Goal: Task Accomplishment & Management: Complete application form

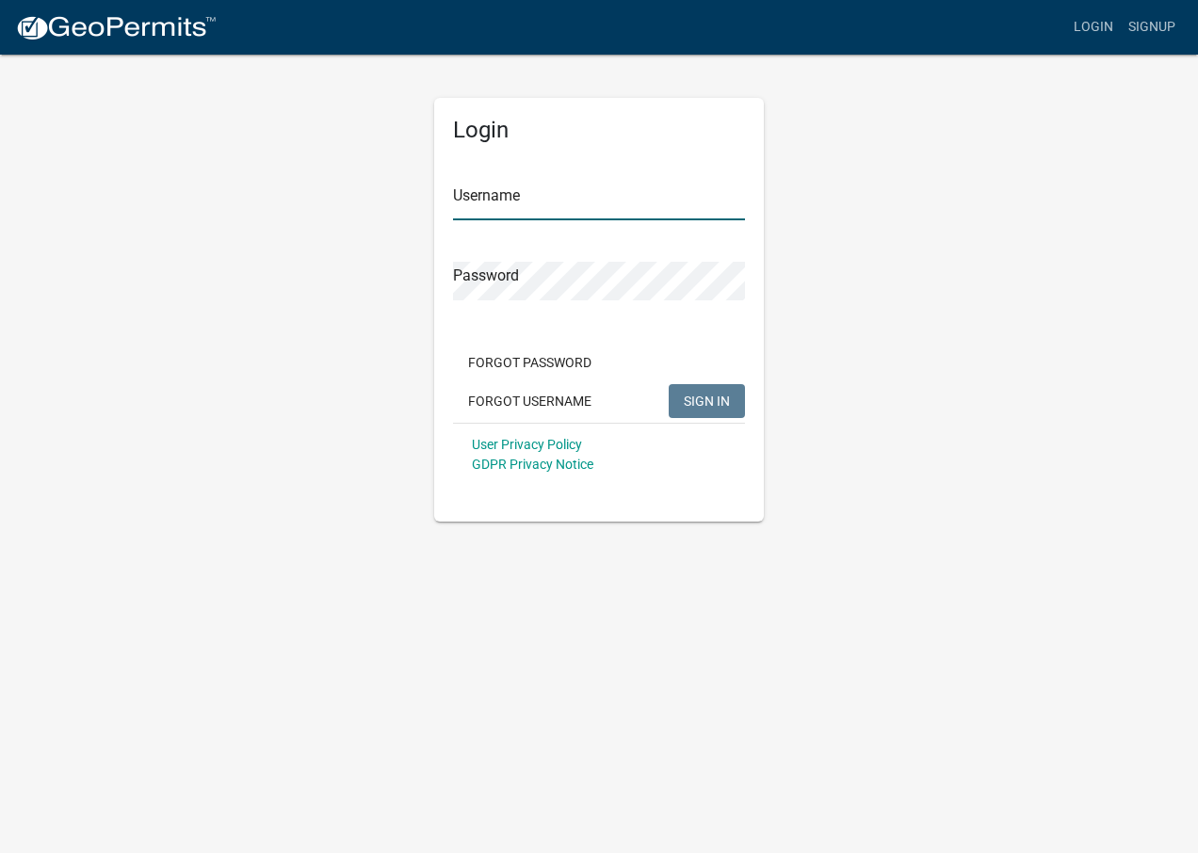
type input "[EMAIL_ADDRESS][DOMAIN_NAME]"
click at [708, 401] on span "SIGN IN" at bounding box center [707, 400] width 46 height 15
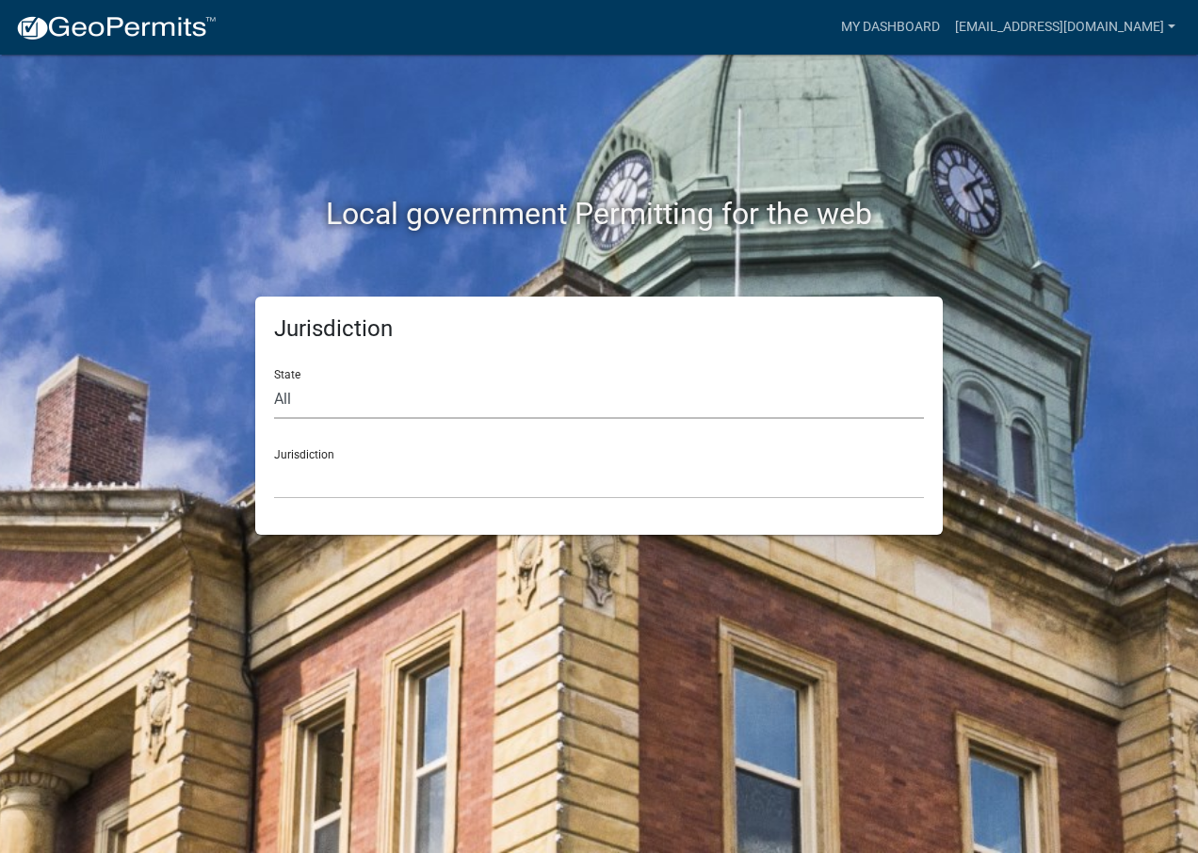
click at [319, 401] on select "All Colorado Georgia Indiana Iowa Kansas Minnesota Ohio South Carolina Wisconsin" at bounding box center [599, 399] width 650 height 39
select select "[US_STATE]"
click at [274, 380] on select "All Colorado Georgia Indiana Iowa Kansas Minnesota Ohio South Carolina Wisconsin" at bounding box center [599, 399] width 650 height 39
click at [361, 482] on select "City of Charlestown, Indiana City of Jeffersonville, Indiana City of Logansport…" at bounding box center [599, 479] width 650 height 39
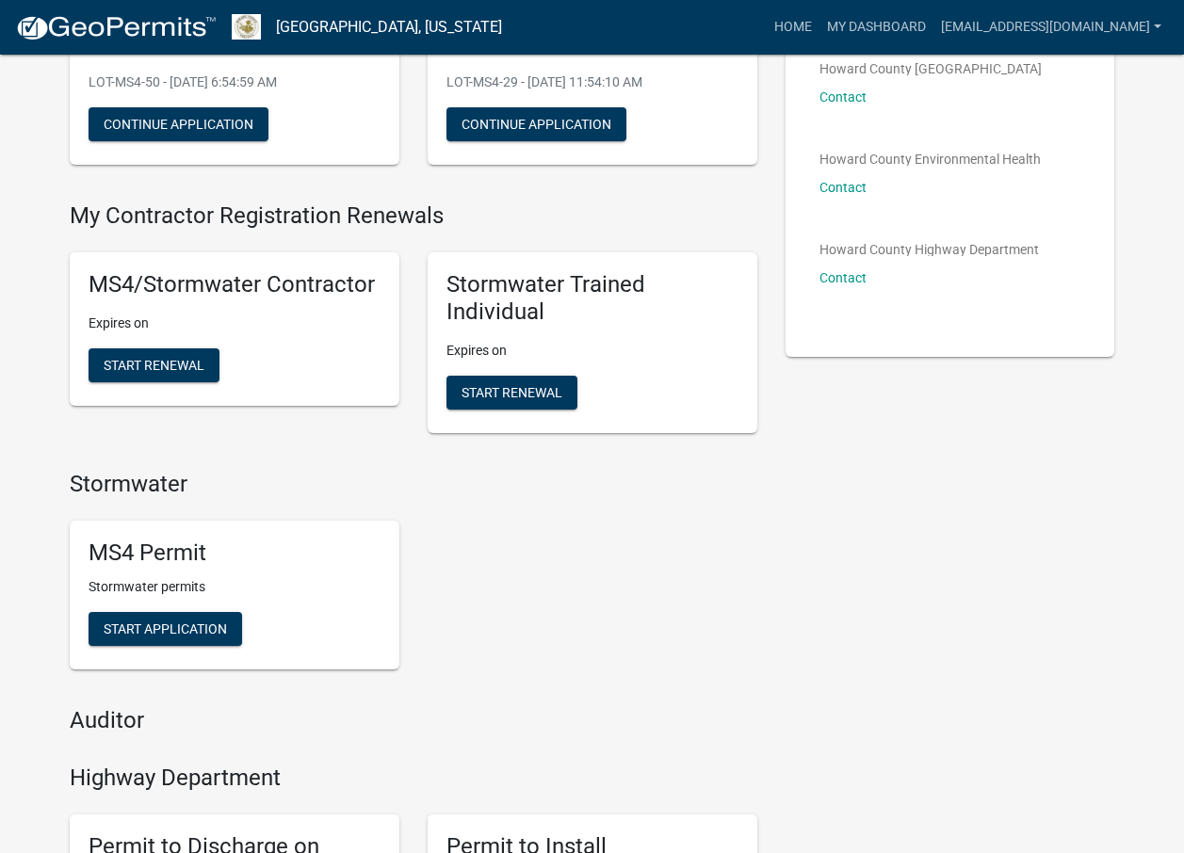
scroll to position [282, 0]
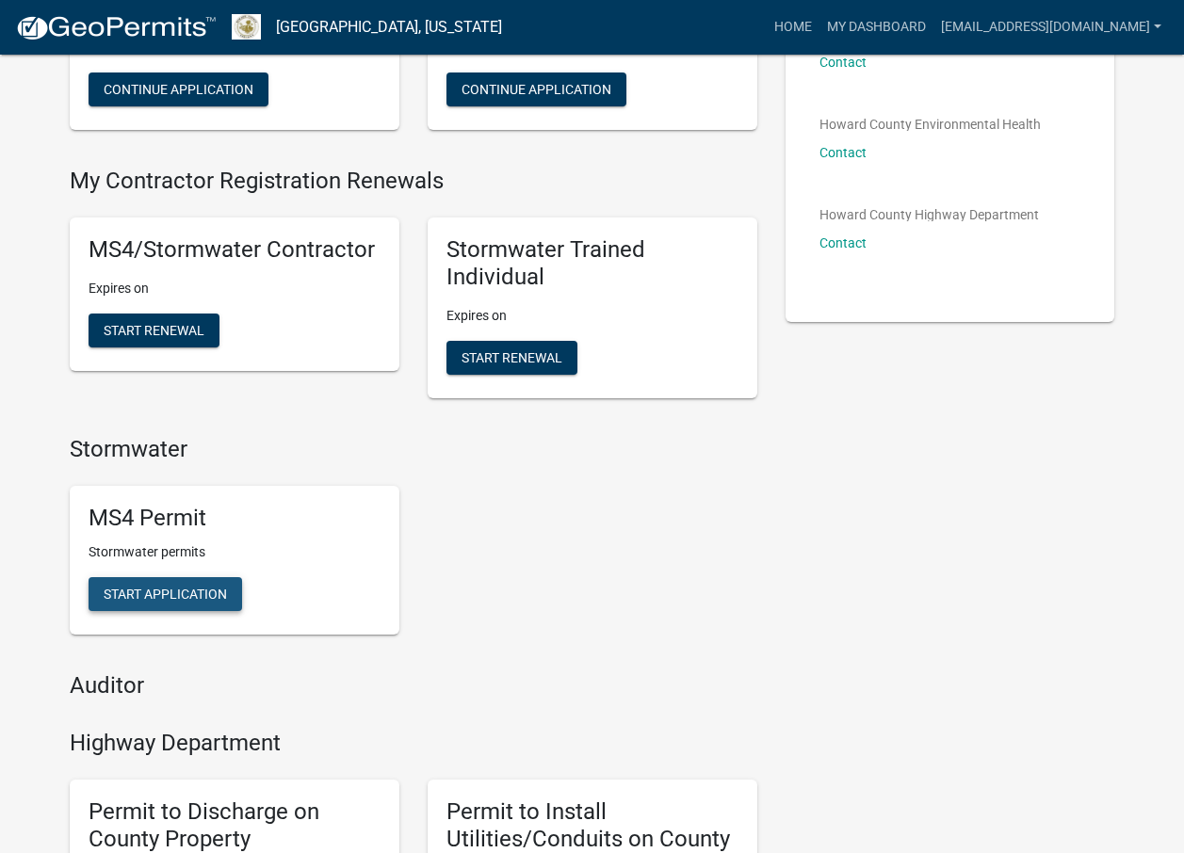
click at [179, 592] on span "Start Application" at bounding box center [165, 594] width 123 height 15
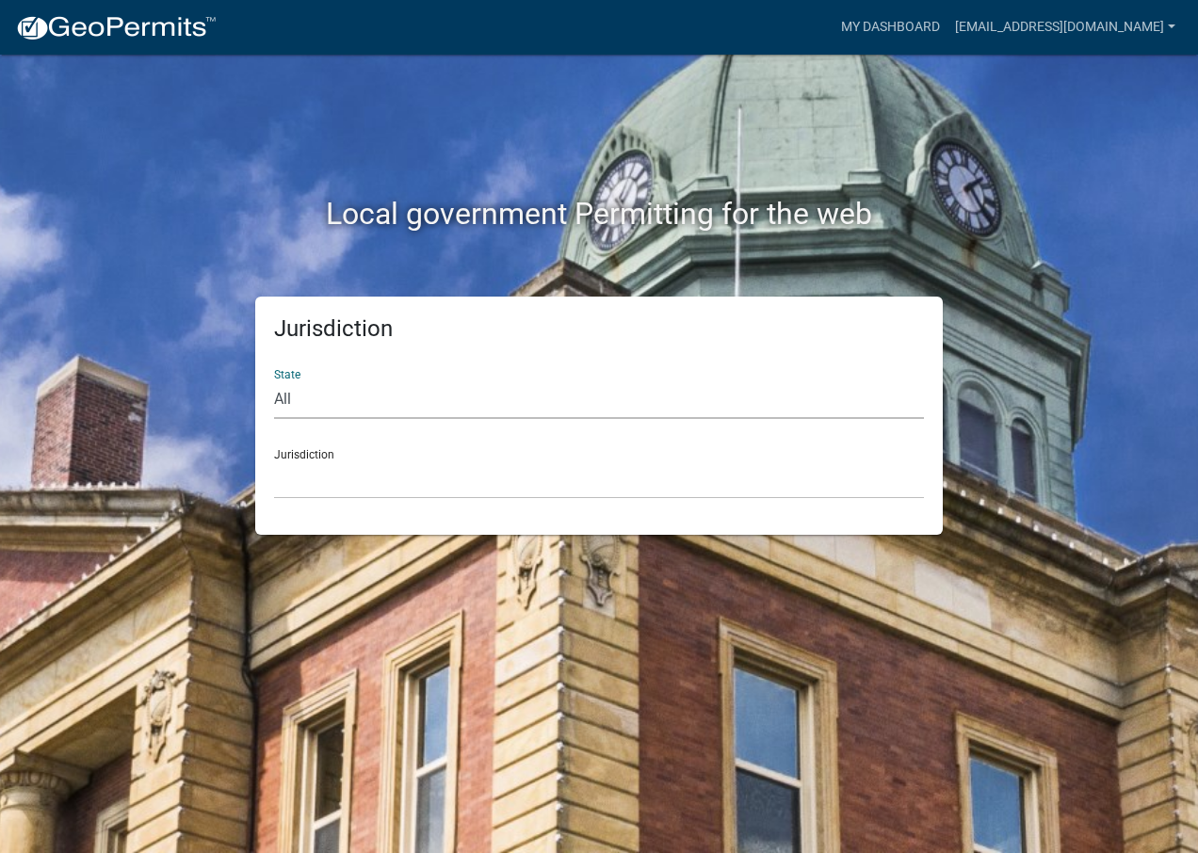
click at [288, 400] on select "All Colorado Georgia Indiana Iowa Kansas Minnesota Ohio South Carolina Wisconsin" at bounding box center [599, 399] width 650 height 39
select select "[US_STATE]"
click at [274, 380] on select "All Colorado Georgia Indiana Iowa Kansas Minnesota Ohio South Carolina Wisconsin" at bounding box center [599, 399] width 650 height 39
click at [332, 479] on select "City of Charlestown, Indiana City of Jeffersonville, Indiana City of Logansport…" at bounding box center [599, 479] width 650 height 39
drag, startPoint x: 1130, startPoint y: 165, endPoint x: 1115, endPoint y: 149, distance: 22.0
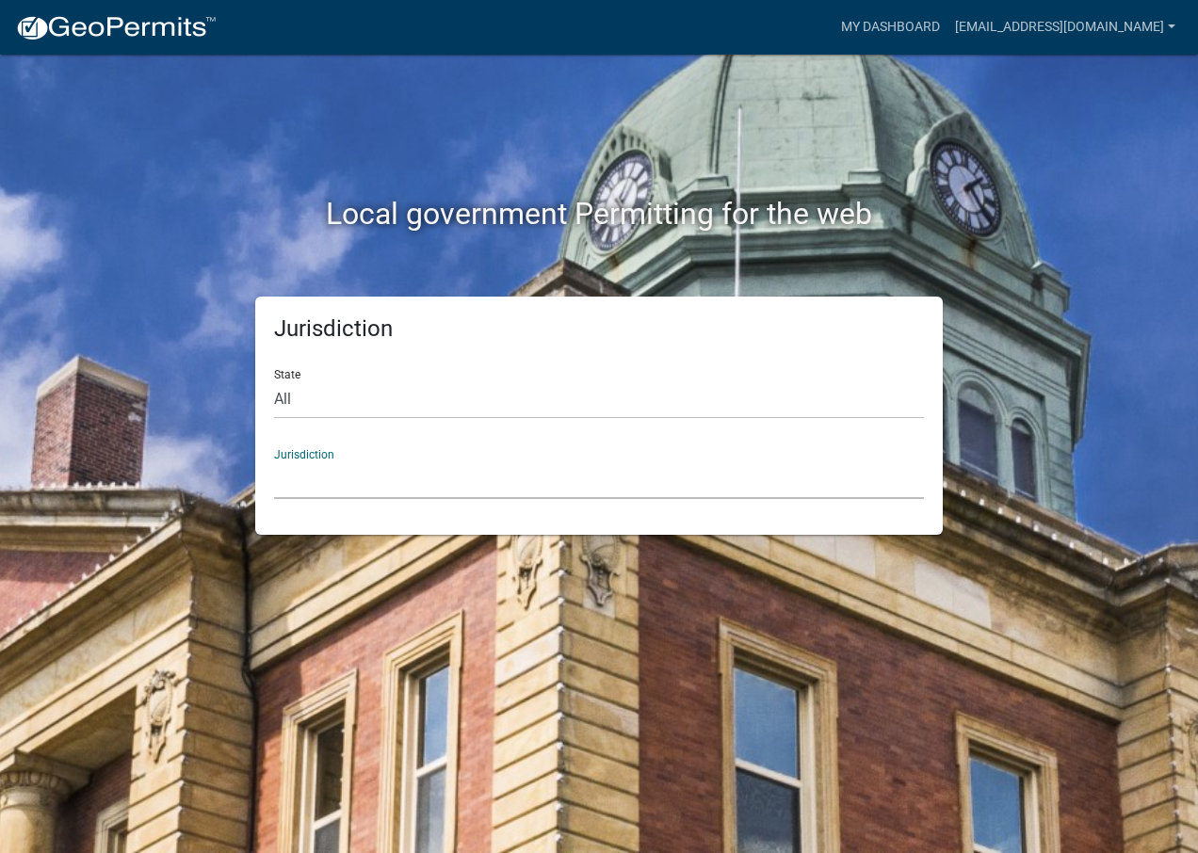
click at [1123, 158] on div "Local government Permitting for the web" at bounding box center [598, 175] width 1073 height 241
